Goal: Task Accomplishment & Management: Manage account settings

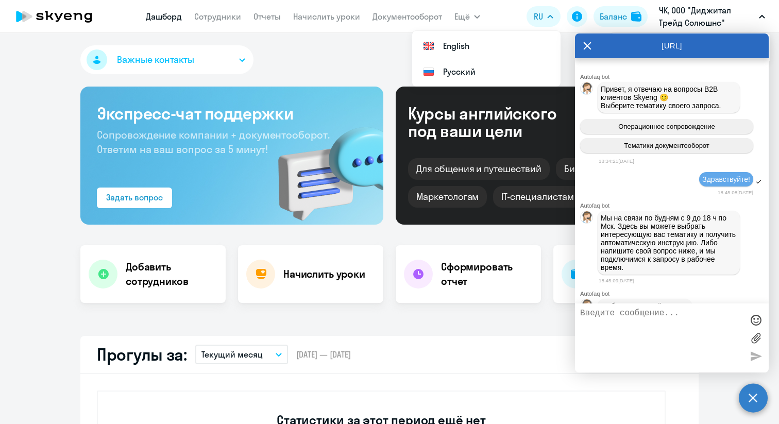
select select "30"
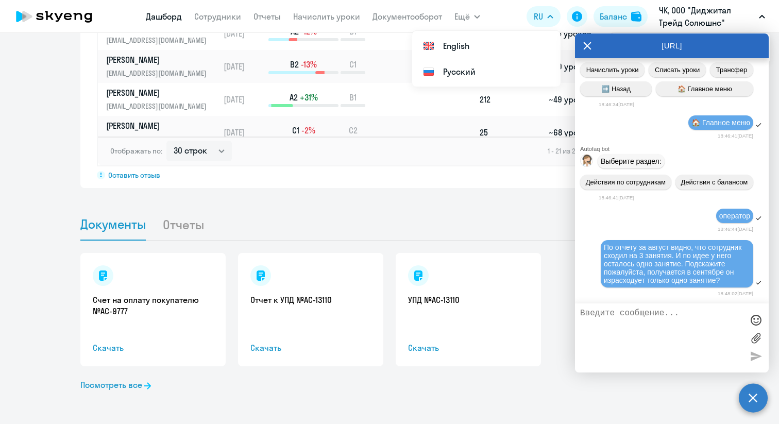
click at [587, 47] on icon at bounding box center [587, 45] width 8 height 25
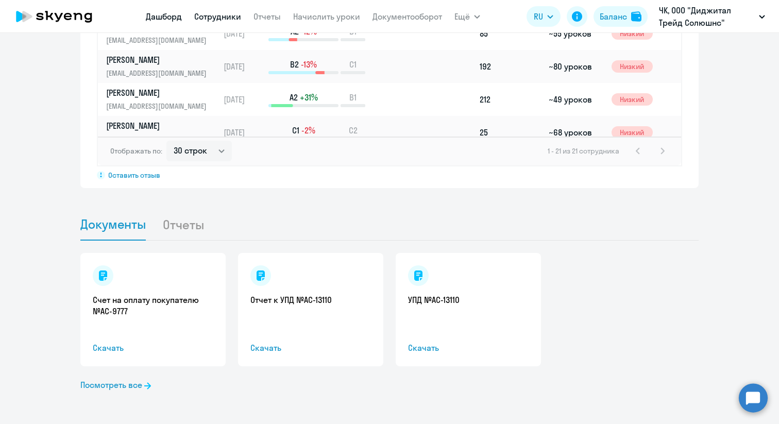
click at [223, 18] on link "Сотрудники" at bounding box center [217, 16] width 47 height 10
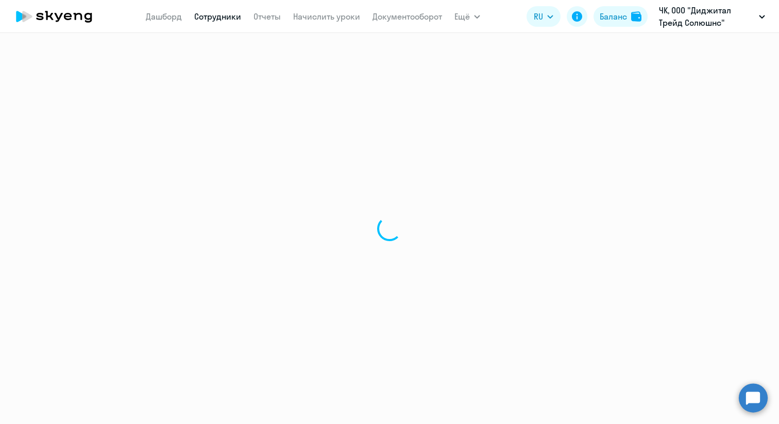
select select "30"
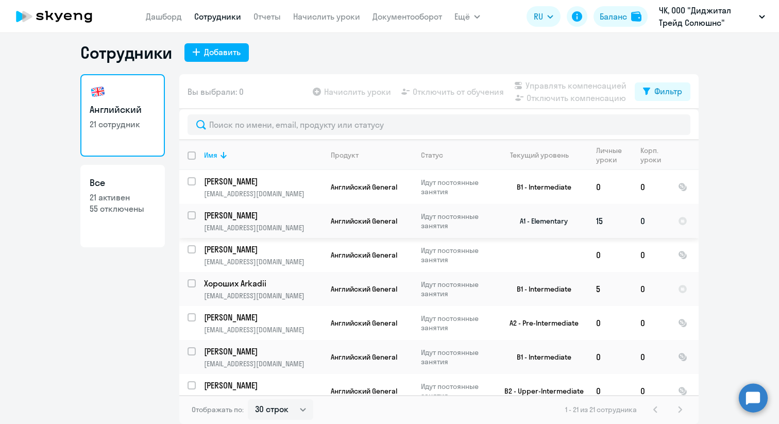
click at [187, 212] on input "select row 29491348" at bounding box center [197, 221] width 21 height 21
checkbox input "true"
click at [578, 83] on span "Управлять компенсацией" at bounding box center [575, 85] width 101 height 12
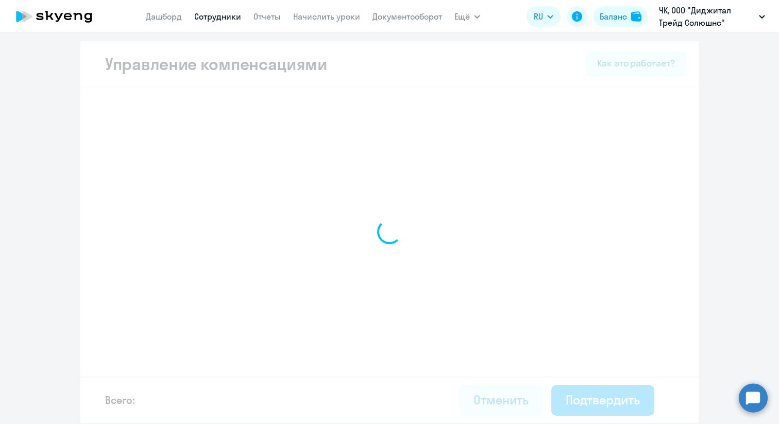
select select "YEARLY"
